Goal: Information Seeking & Learning: Learn about a topic

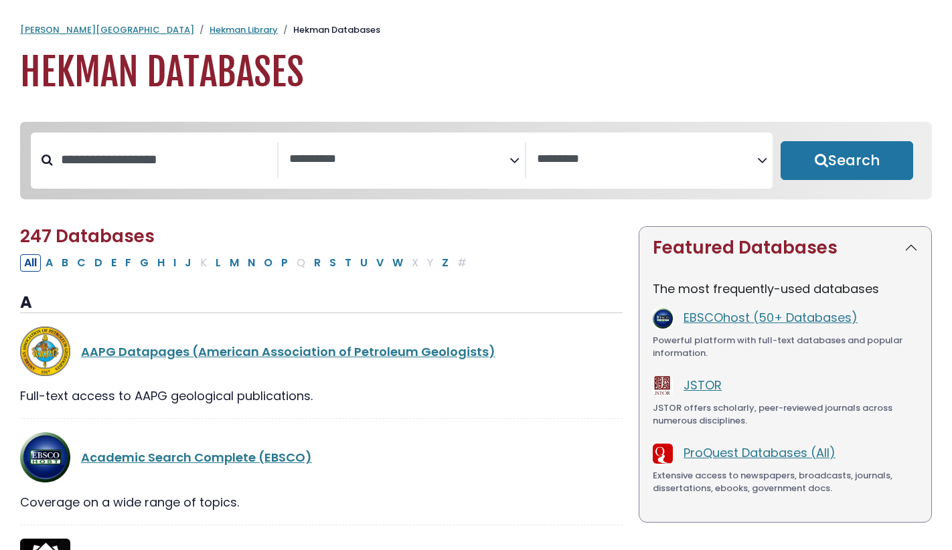
select select "Database Subject Filter"
select select "Database Vendors Filter"
click at [238, 171] on input "Search database by title or keyword" at bounding box center [165, 160] width 224 height 22
type input "*"
type input "****"
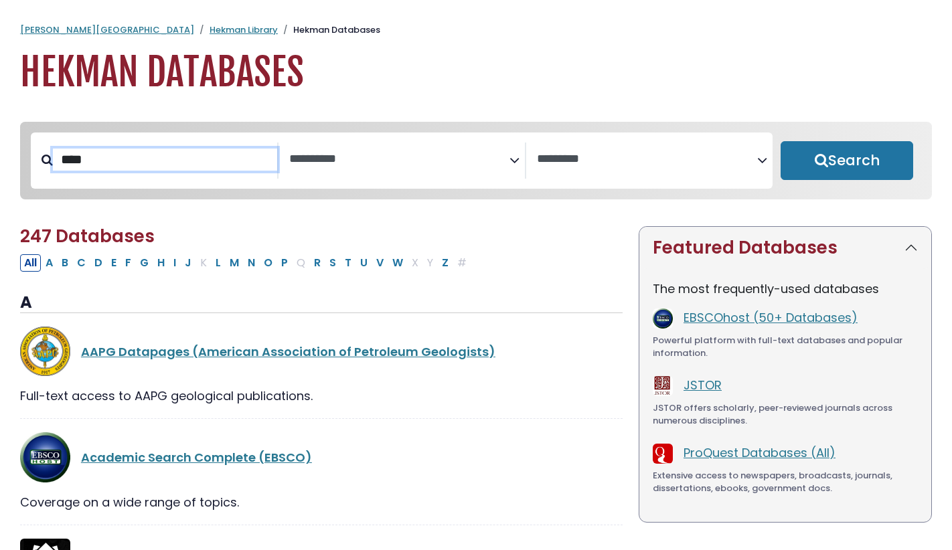
click at [781, 141] on button "Search" at bounding box center [847, 160] width 133 height 39
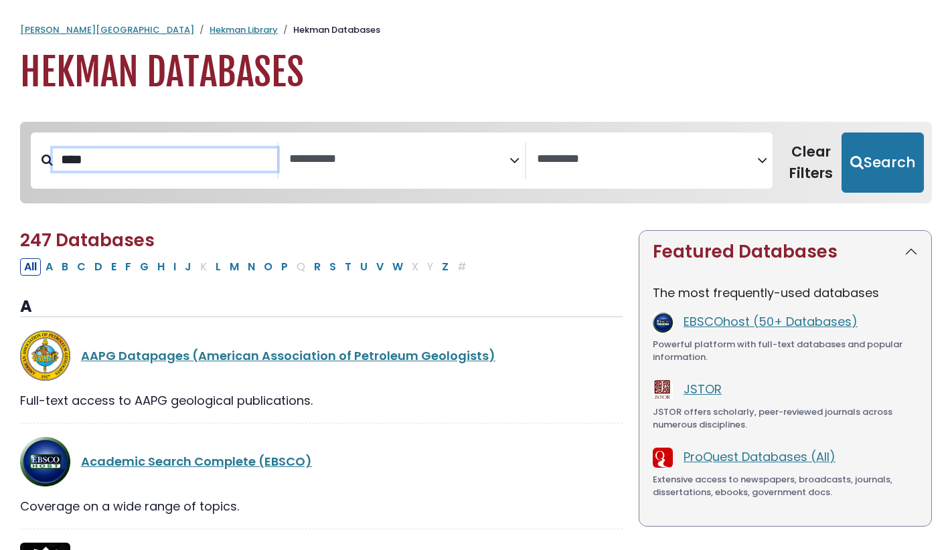
select select "Database Subject Filter"
select select "Database Vendors Filter"
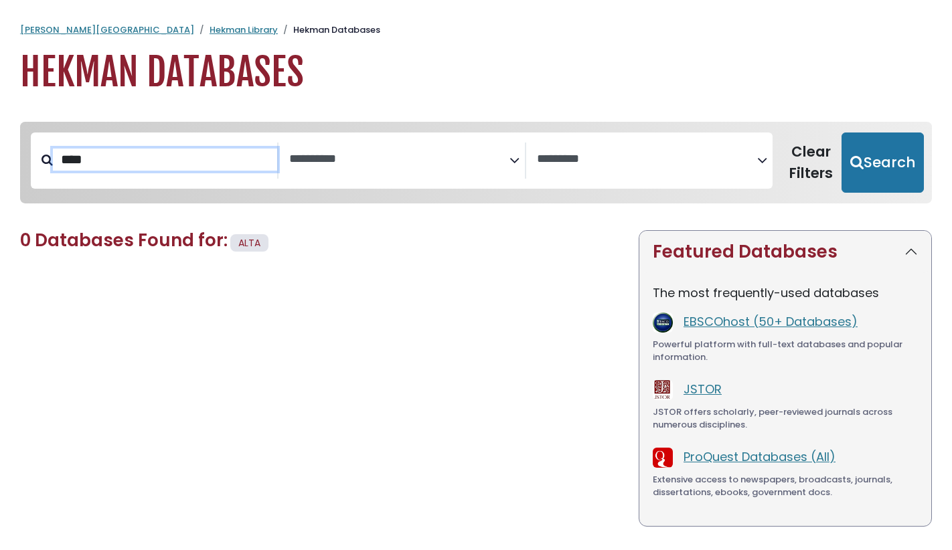
type input "****"
click at [842, 133] on button "Search" at bounding box center [883, 163] width 82 height 60
select select "Database Subject Filter"
select select "Database Vendors Filter"
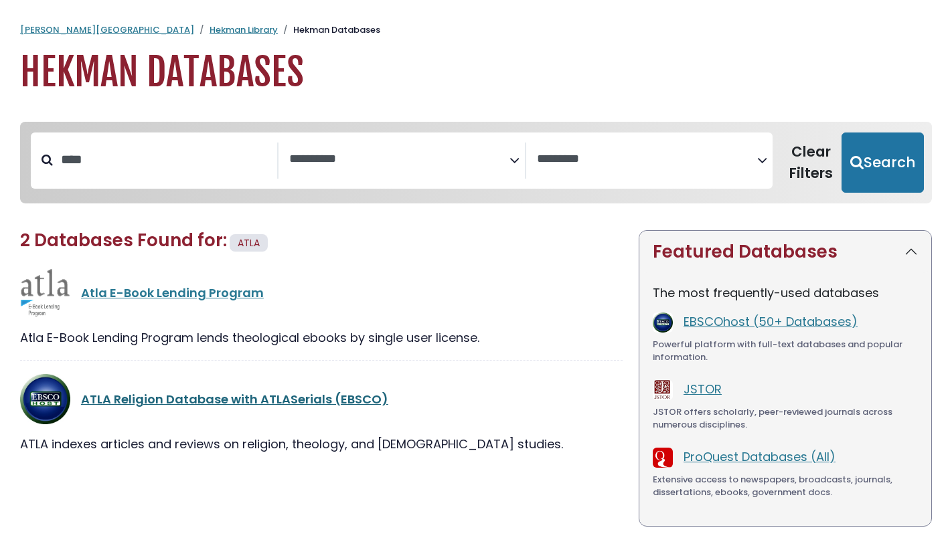
click at [247, 401] on link "ATLA Religion Database with ATLASerials (EBSCO)" at bounding box center [234, 399] width 307 height 17
